Goal: Navigation & Orientation: Find specific page/section

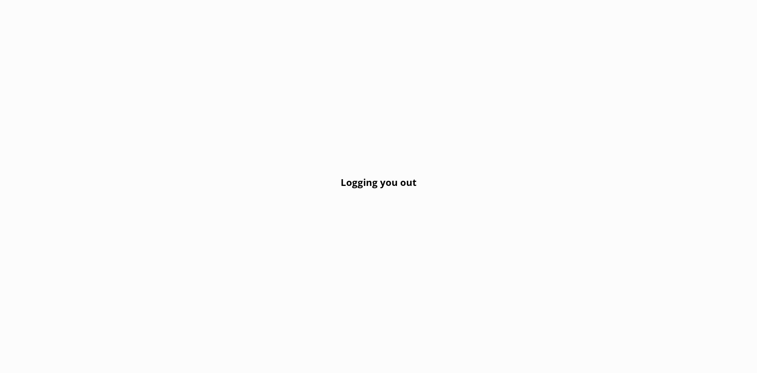
click at [448, 88] on div "Logging you out" at bounding box center [378, 186] width 757 height 373
click at [393, 179] on h2 "Logging you out" at bounding box center [379, 182] width 76 height 15
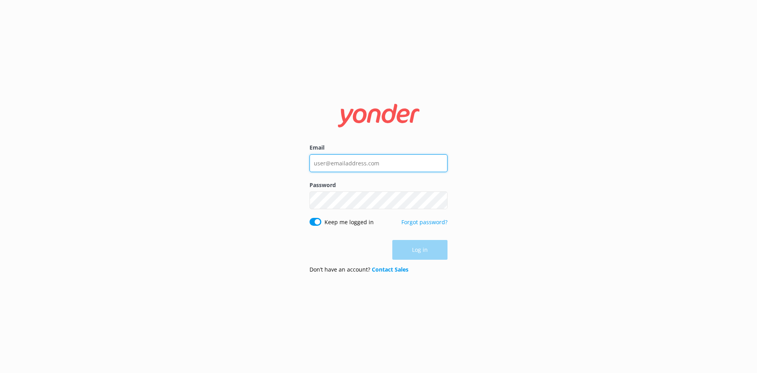
type input "Depalmtoursreservations@depalmtours.com"
click at [421, 249] on div "Log in" at bounding box center [378, 250] width 138 height 20
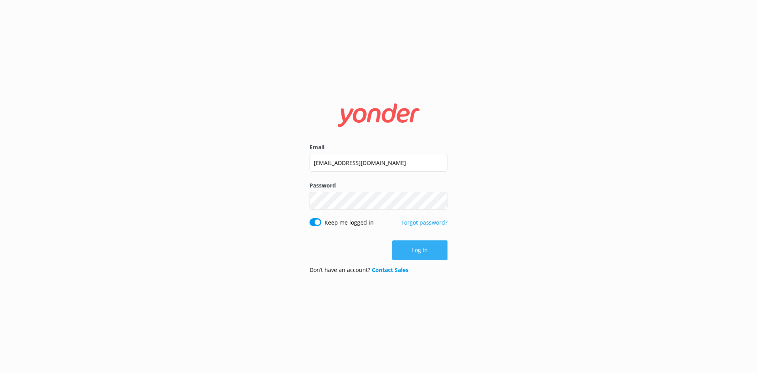
click at [428, 251] on button "Log in" at bounding box center [419, 250] width 55 height 20
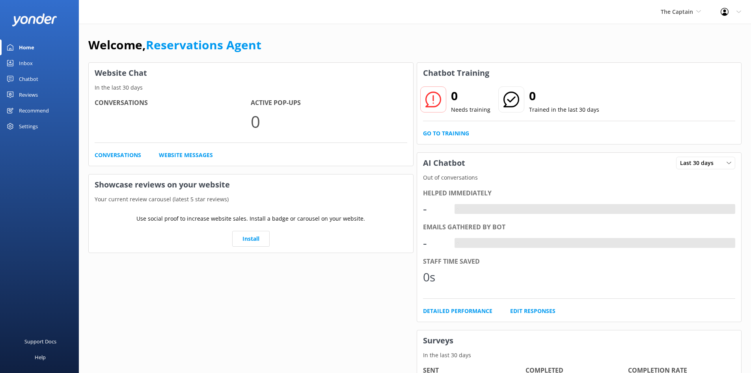
click at [32, 45] on div "Home" at bounding box center [26, 47] width 15 height 16
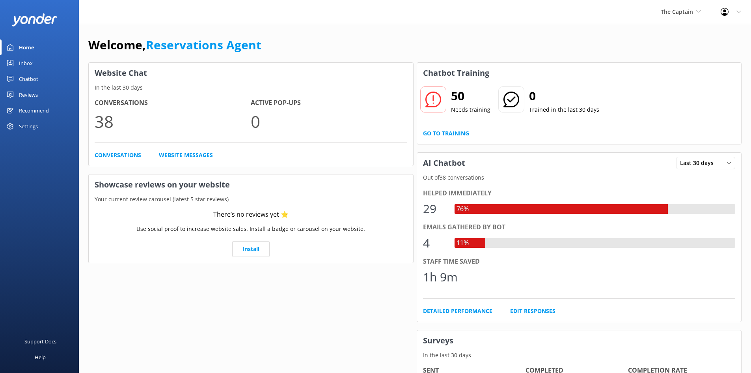
click at [36, 45] on link "Home" at bounding box center [39, 47] width 79 height 16
click at [23, 47] on div "Home" at bounding box center [26, 47] width 15 height 16
click at [24, 63] on div "Inbox" at bounding box center [26, 63] width 14 height 16
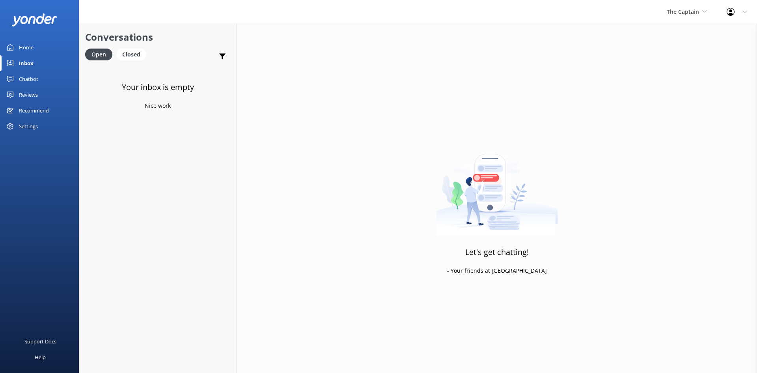
click at [25, 45] on div "Home" at bounding box center [26, 47] width 15 height 16
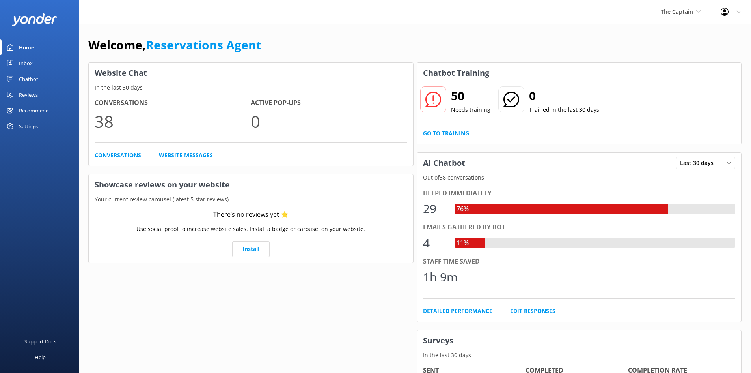
click at [25, 44] on div "Home" at bounding box center [26, 47] width 15 height 16
click at [30, 63] on div "Inbox" at bounding box center [26, 63] width 14 height 16
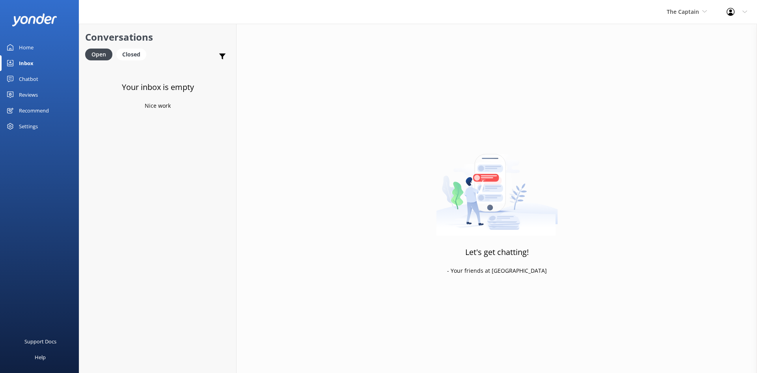
click at [27, 45] on div "Home" at bounding box center [26, 47] width 15 height 16
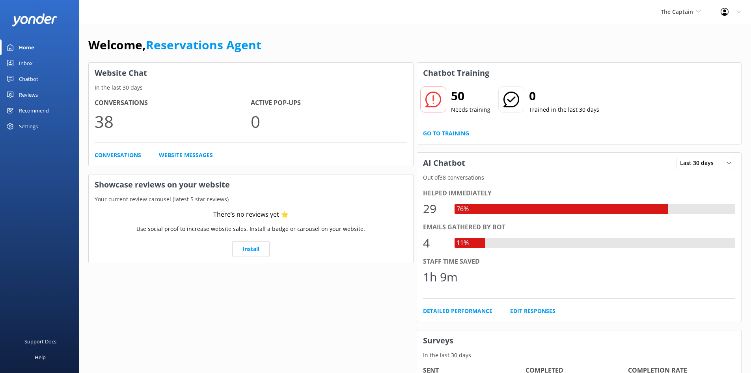
click at [28, 63] on div "Inbox" at bounding box center [26, 63] width 14 height 16
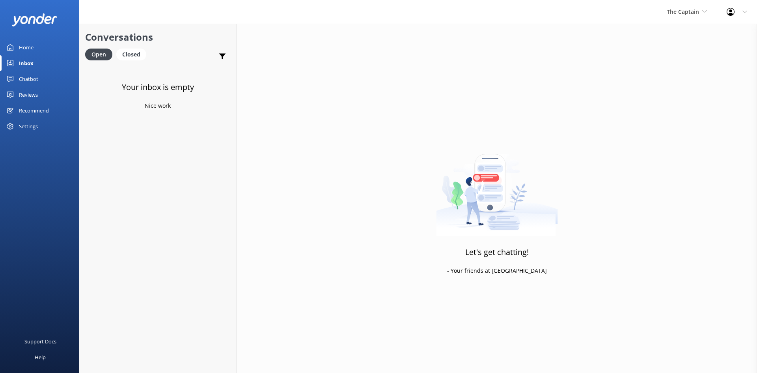
click at [29, 78] on div "Chatbot" at bounding box center [28, 79] width 19 height 16
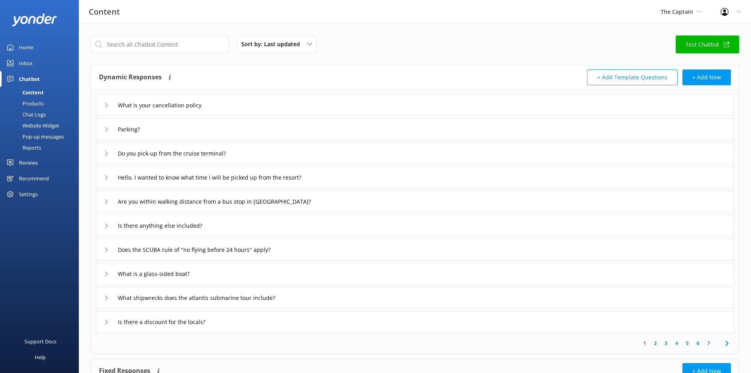
click at [35, 47] on link "Home" at bounding box center [39, 47] width 79 height 16
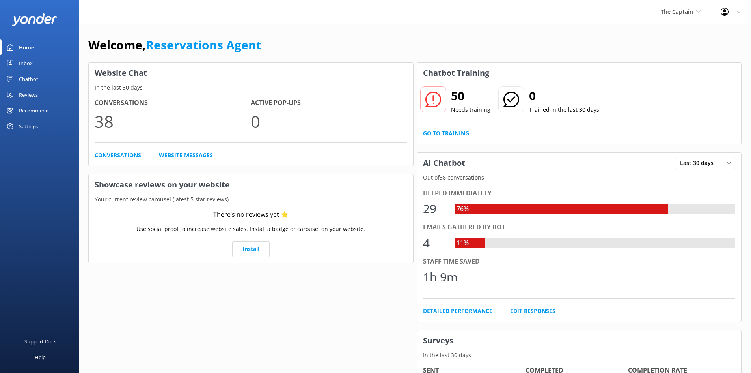
click at [24, 67] on div "Inbox" at bounding box center [26, 63] width 14 height 16
